Goal: Task Accomplishment & Management: Complete application form

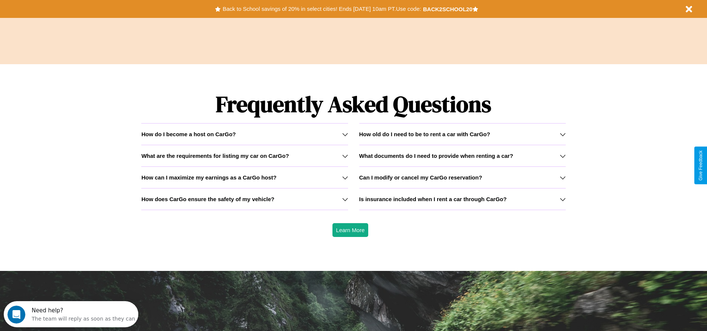
scroll to position [1070, 0]
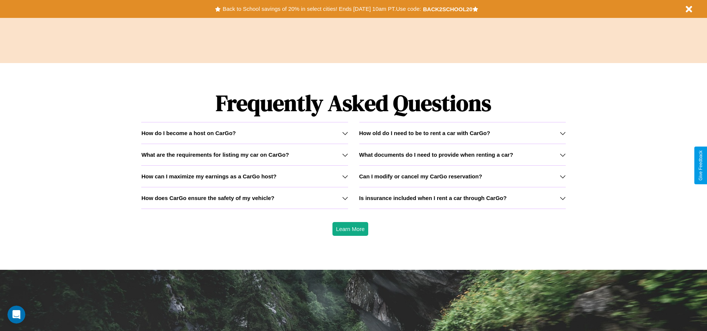
click at [563, 133] on icon at bounding box center [563, 133] width 6 height 6
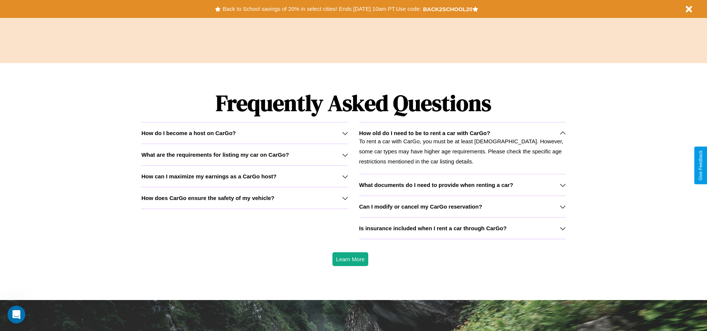
click at [245, 154] on h3 "What are the requirements for listing my car on CarGo?" at bounding box center [215, 154] width 148 height 6
click at [245, 133] on div "How do I become a host on CarGo?" at bounding box center [244, 133] width 207 height 6
click at [245, 154] on h3 "What are the requirements for listing my car on CarGo?" at bounding box center [215, 154] width 148 height 6
click at [563, 228] on icon at bounding box center [563, 228] width 6 height 6
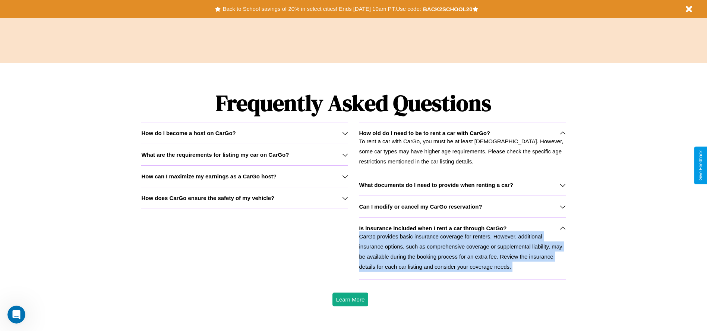
click at [322, 9] on button "Back to School savings of 20% in select cities! Ends [DATE] 10am PT. Use code:" at bounding box center [322, 9] width 202 height 10
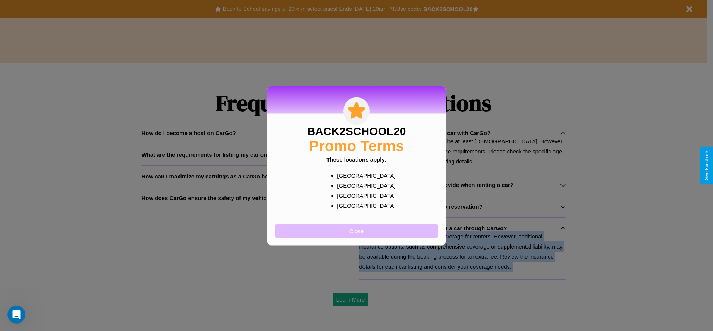
click at [356, 230] on button "Close" at bounding box center [356, 231] width 163 height 14
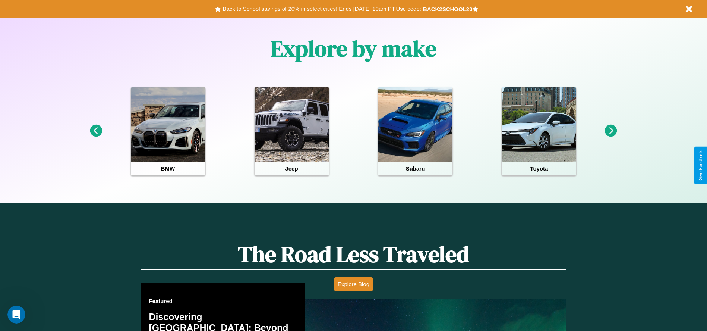
scroll to position [0, 0]
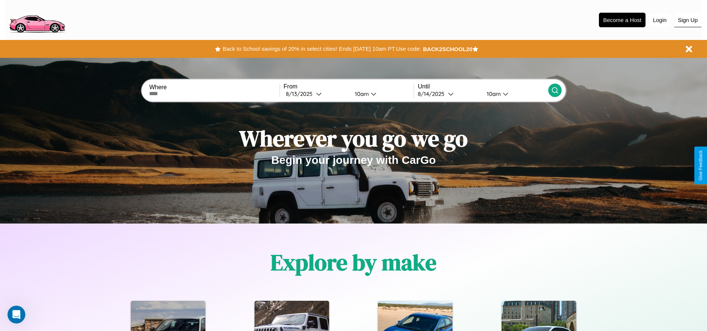
click at [688, 20] on button "Sign Up" at bounding box center [687, 20] width 27 height 14
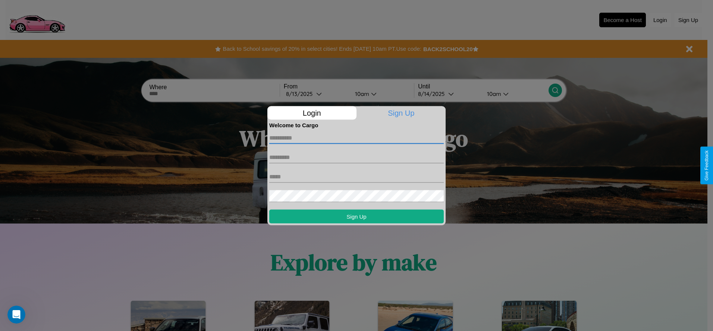
click at [356, 138] on input "text" at bounding box center [356, 138] width 174 height 12
type input "******"
click at [356, 157] on input "text" at bounding box center [356, 157] width 174 height 12
type input "*****"
click at [356, 176] on input "text" at bounding box center [356, 176] width 174 height 12
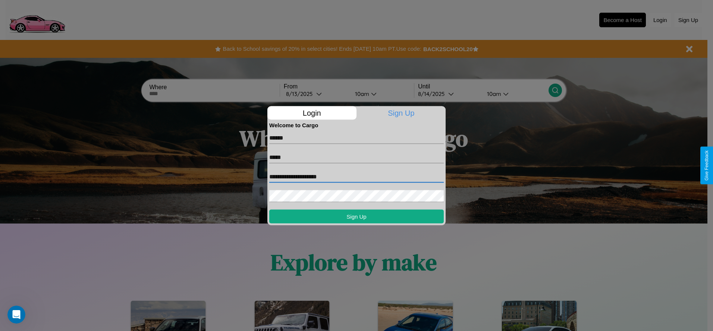
type input "**********"
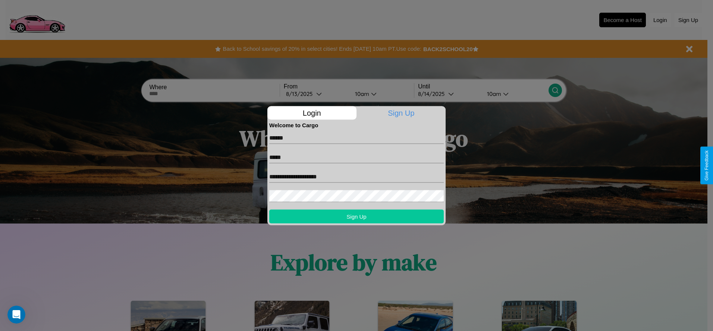
click at [356, 216] on button "Sign Up" at bounding box center [356, 216] width 174 height 14
